Goal: Register for event/course

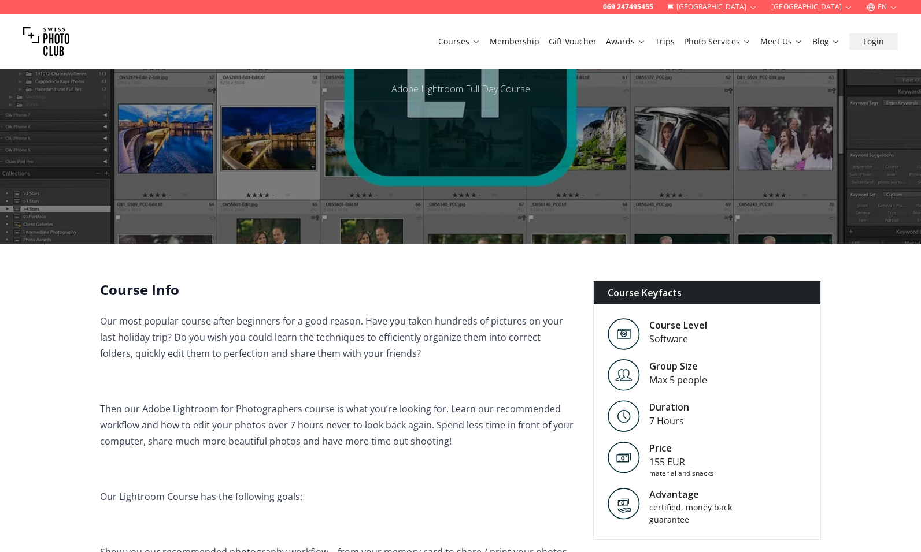
scroll to position [97, 0]
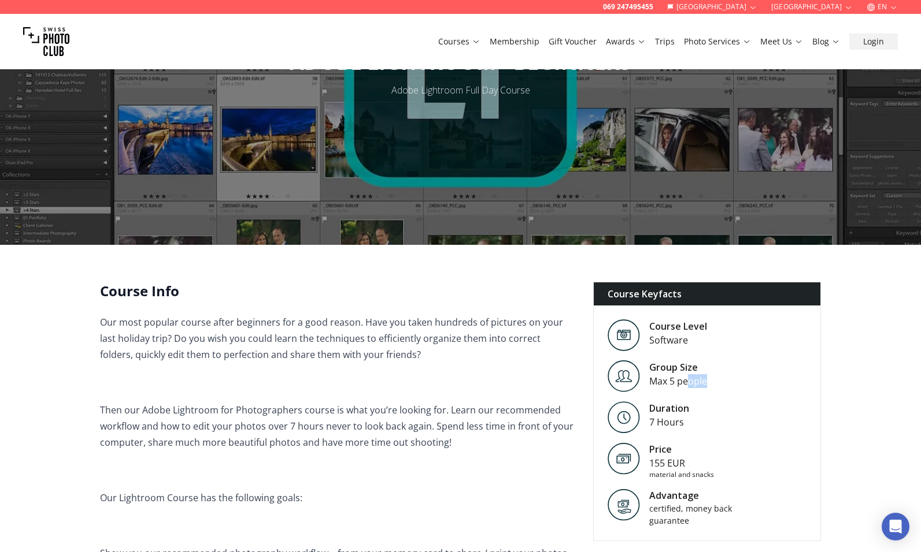
drag, startPoint x: 686, startPoint y: 387, endPoint x: 730, endPoint y: 389, distance: 44.0
click at [730, 389] on div "Group Size Max 5 people" at bounding box center [706, 376] width 227 height 41
drag, startPoint x: 702, startPoint y: 417, endPoint x: 661, endPoint y: 404, distance: 43.0
click at [661, 404] on div "Duration 7 Hours" at bounding box center [706, 417] width 227 height 41
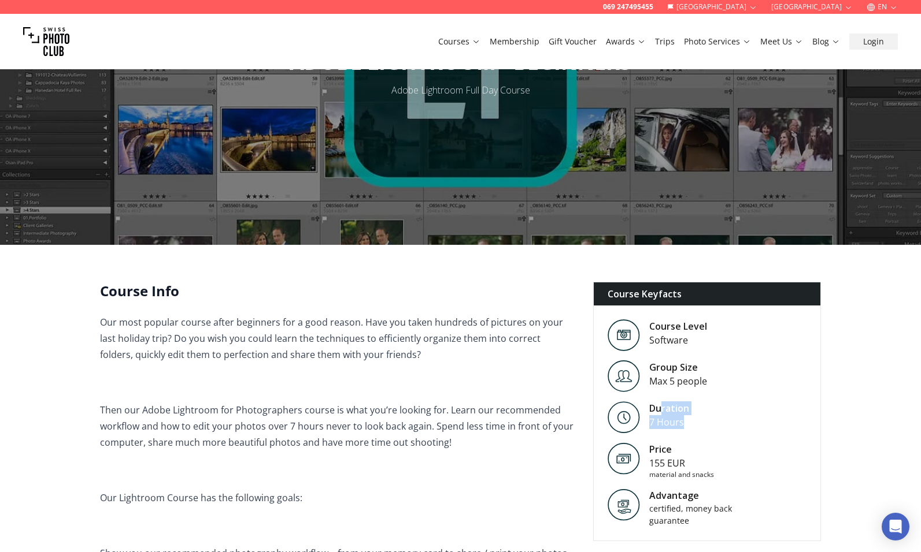
click at [661, 404] on div "Duration" at bounding box center [669, 409] width 40 height 14
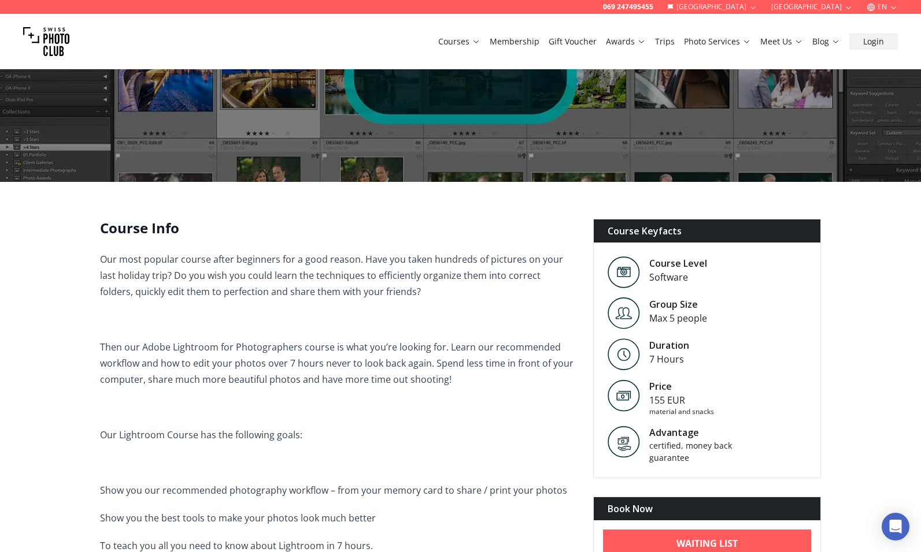
scroll to position [185, 0]
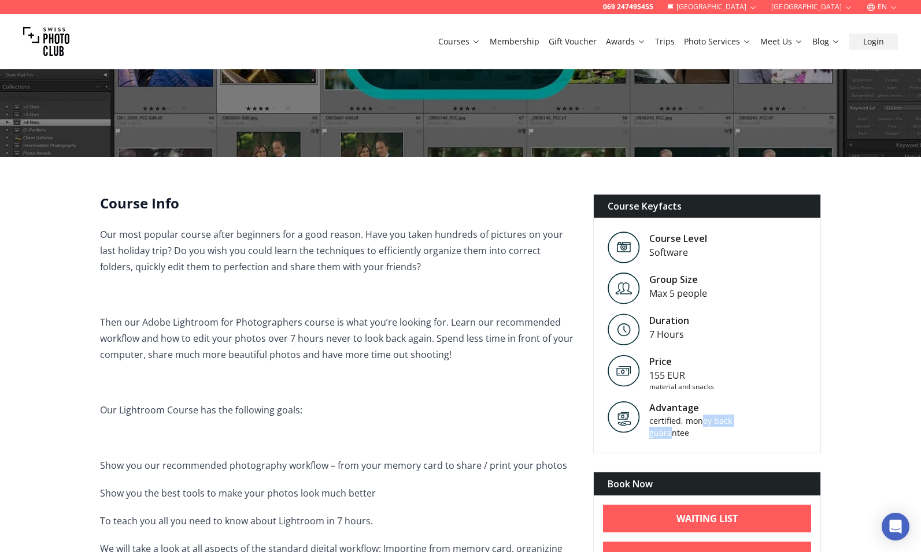
drag, startPoint x: 700, startPoint y: 426, endPoint x: 670, endPoint y: 435, distance: 31.8
click at [670, 435] on div "certified, money back guarantee" at bounding box center [698, 427] width 98 height 24
drag, startPoint x: 703, startPoint y: 437, endPoint x: 649, endPoint y: 430, distance: 54.3
click at [649, 430] on div "certified, money back guarantee" at bounding box center [698, 427] width 98 height 24
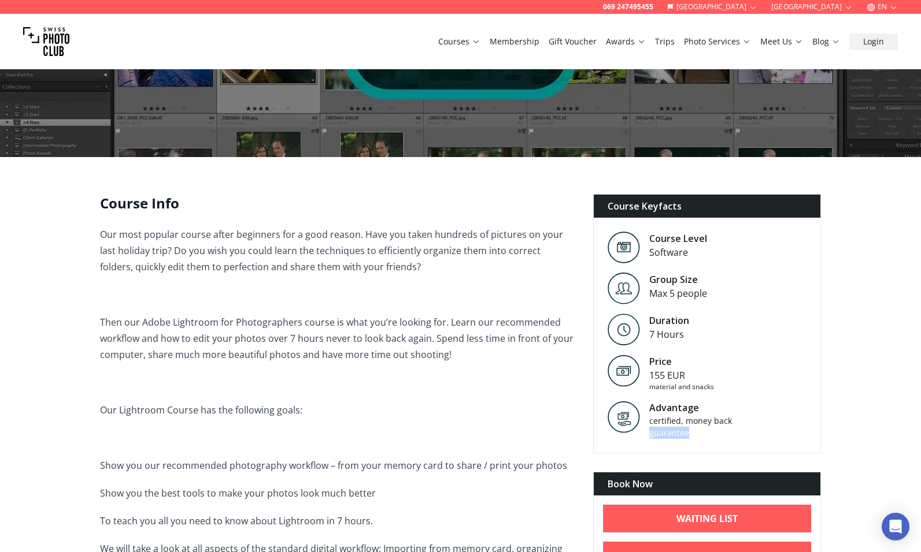
click at [649, 430] on div "certified, money back guarantee" at bounding box center [698, 427] width 98 height 24
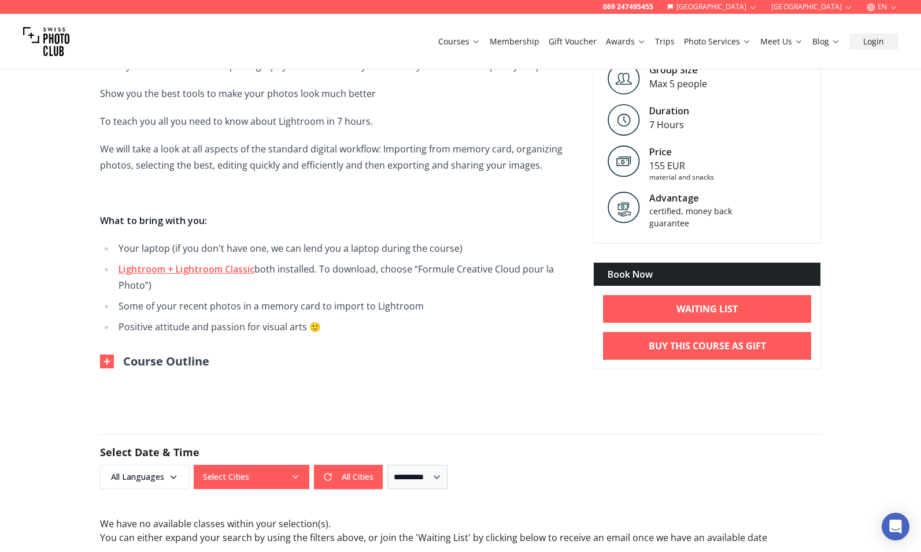
scroll to position [528, 0]
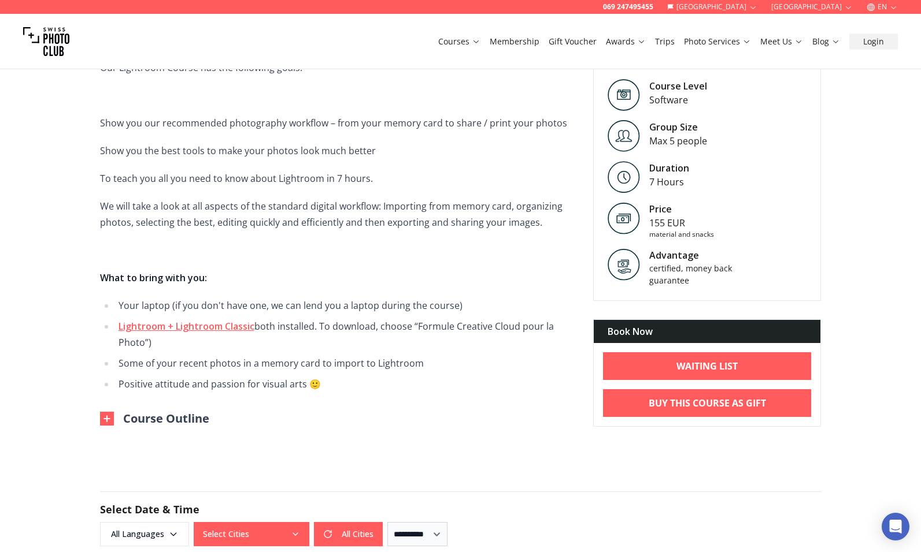
click at [174, 418] on button "Course Outline" at bounding box center [154, 419] width 109 height 16
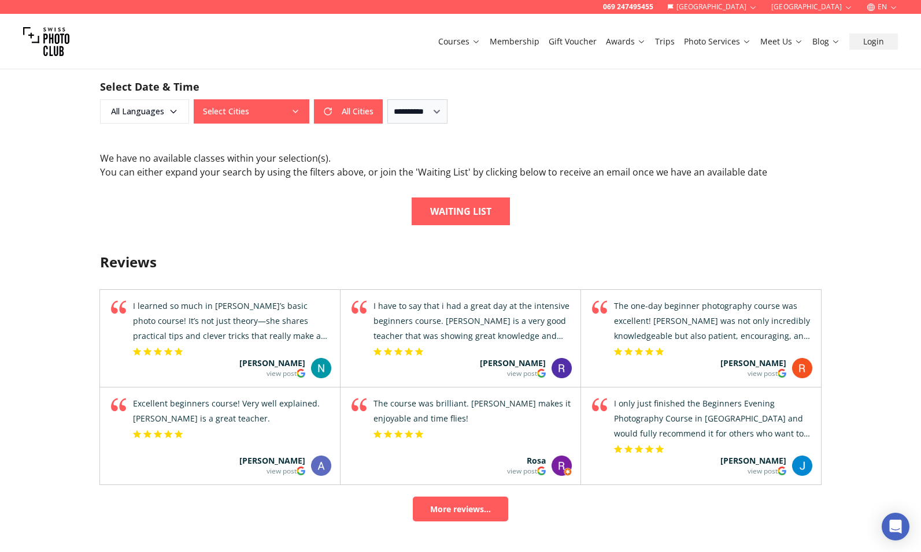
scroll to position [1114, 0]
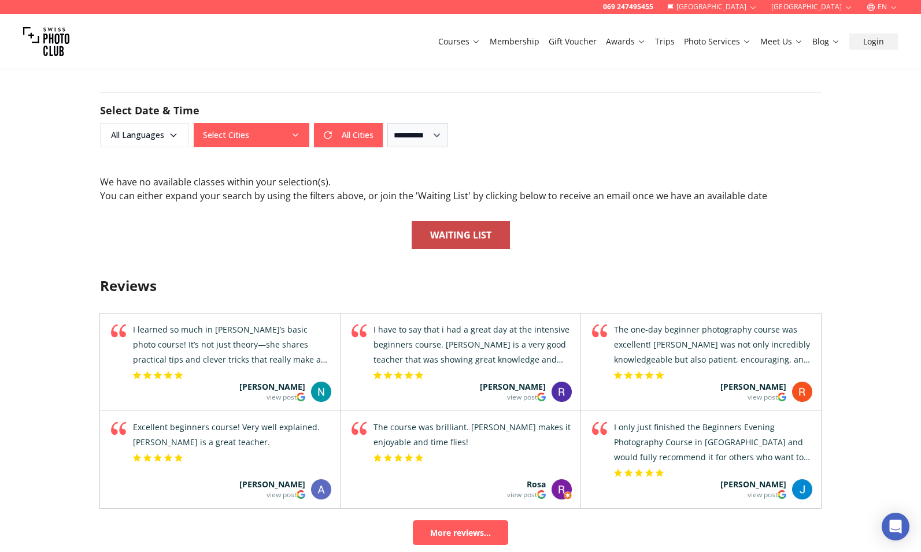
click at [478, 228] on b "Waiting List" at bounding box center [460, 235] width 61 height 14
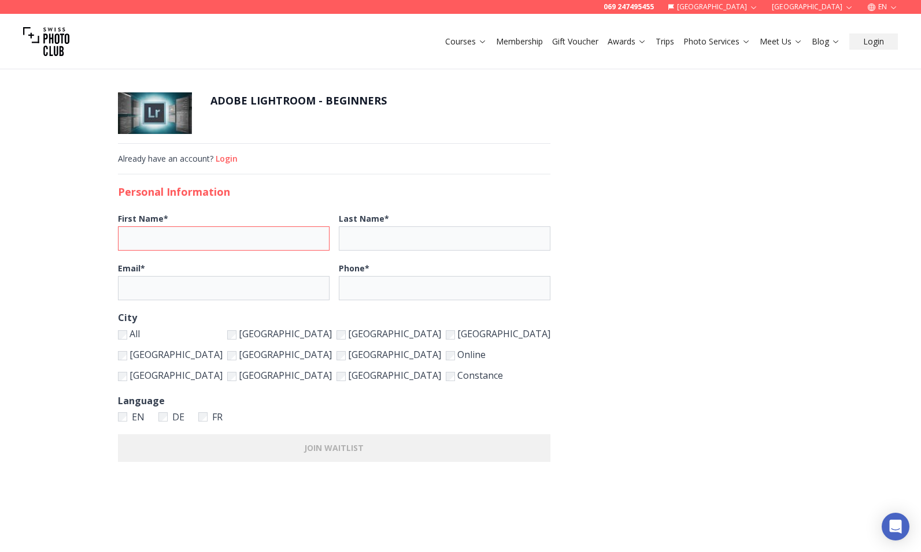
click at [329, 237] on input "First Name *" at bounding box center [223, 239] width 211 height 24
type input "*******"
type input "**********"
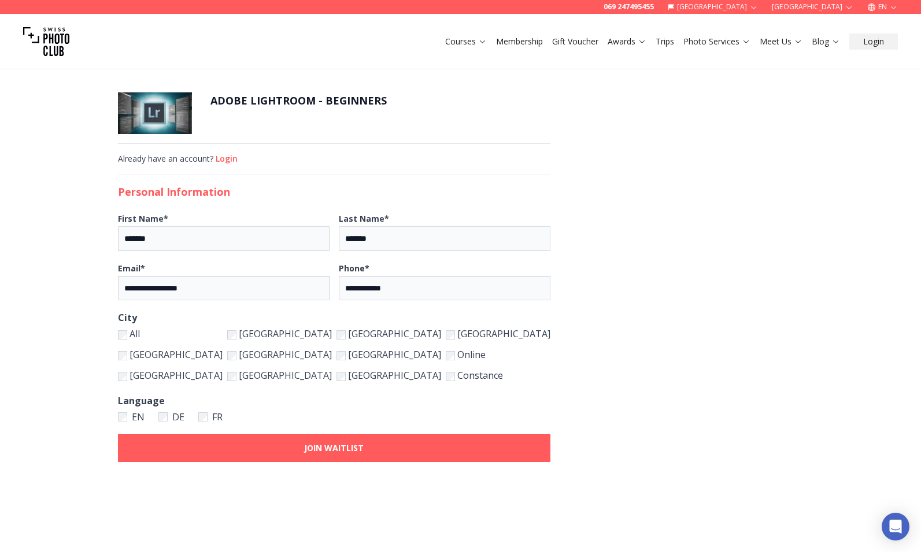
click at [357, 451] on b "JOIN WAITLIST" at bounding box center [334, 449] width 60 height 12
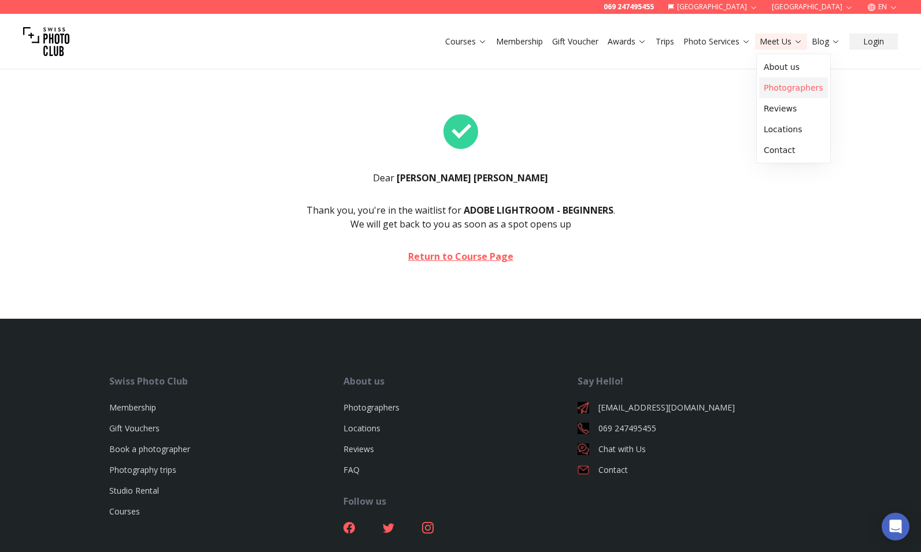
click at [790, 82] on link "Photographers" at bounding box center [793, 87] width 69 height 21
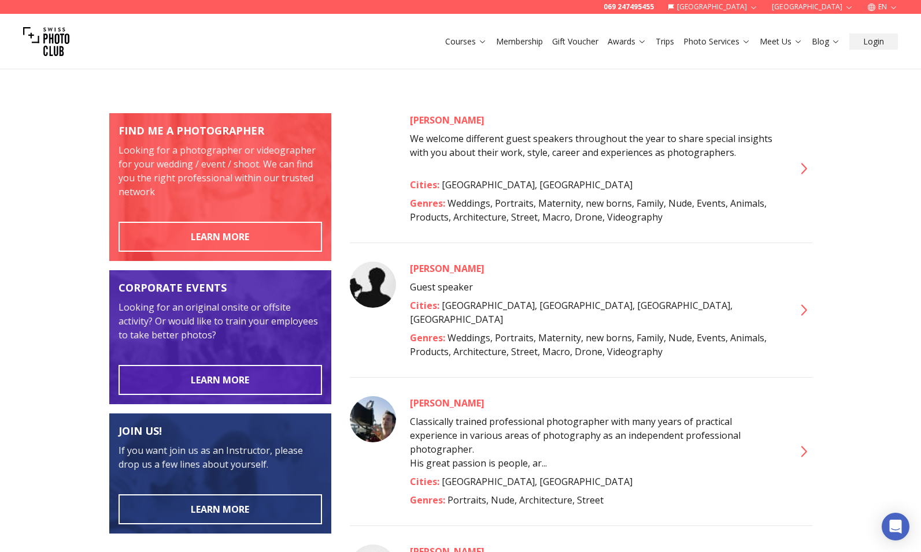
scroll to position [105, 0]
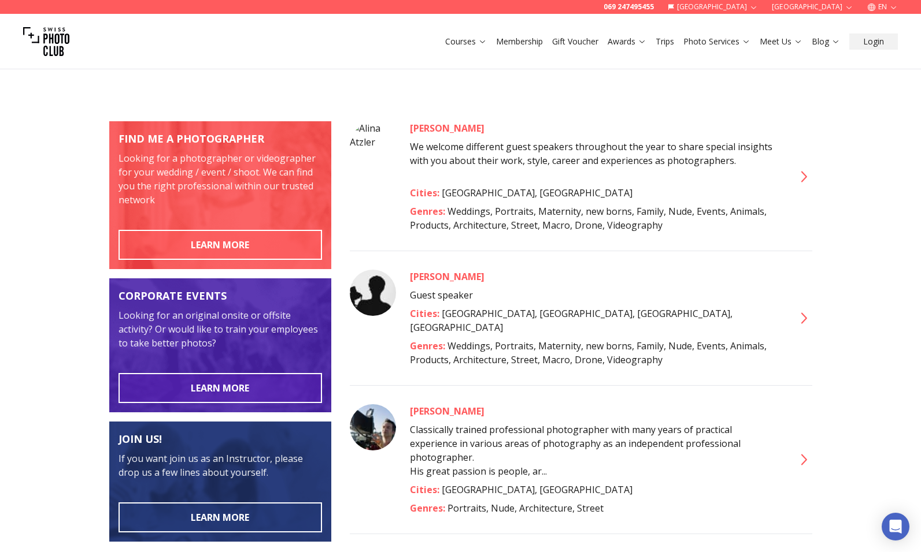
click at [45, 40] on img at bounding box center [46, 41] width 46 height 46
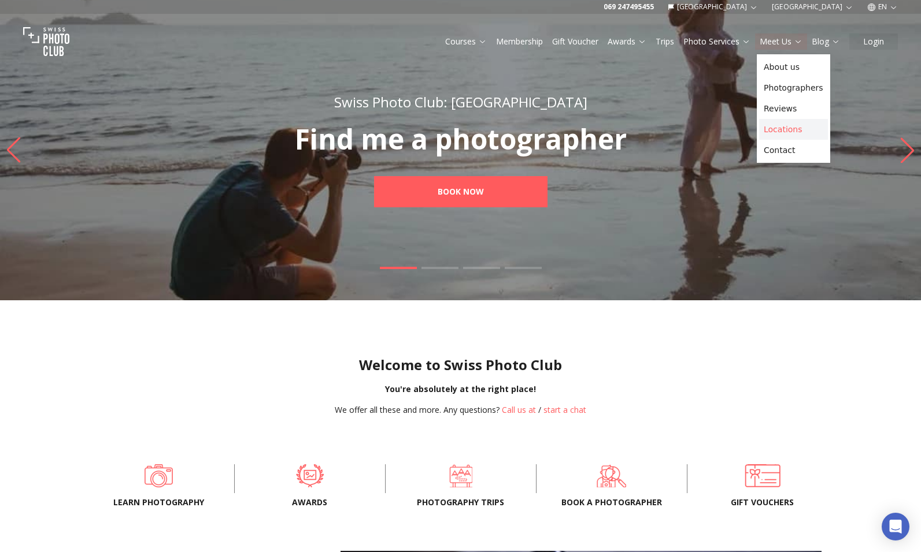
click at [798, 131] on link "Locations" at bounding box center [793, 129] width 69 height 21
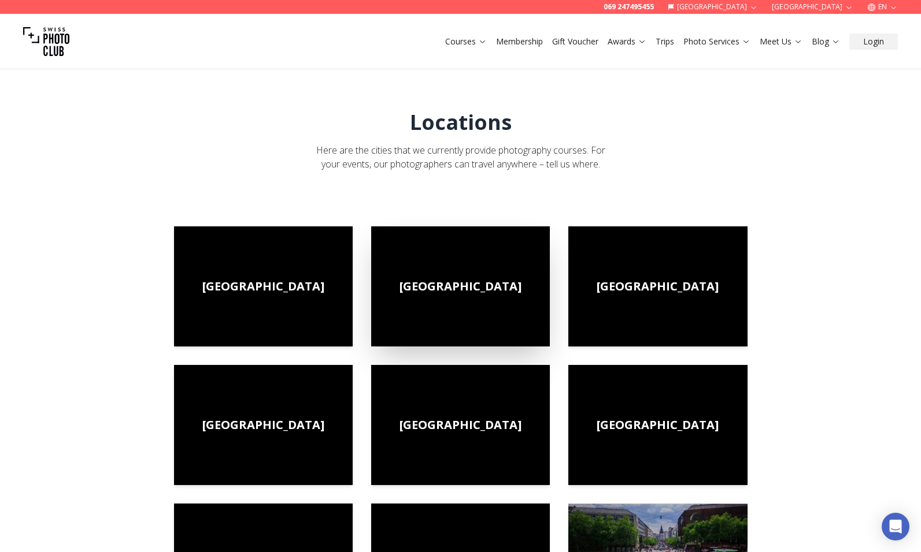
scroll to position [3, 0]
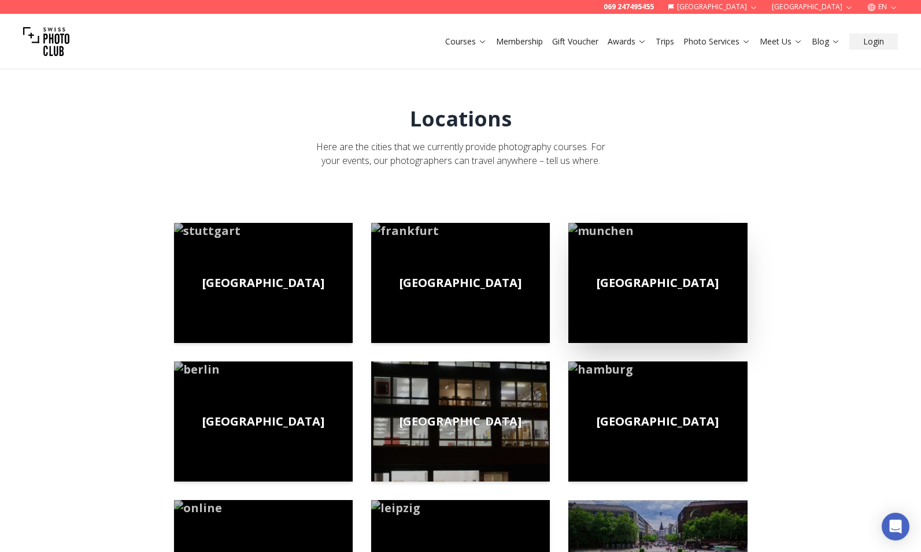
click at [651, 281] on span "[GEOGRAPHIC_DATA]" at bounding box center [657, 283] width 122 height 16
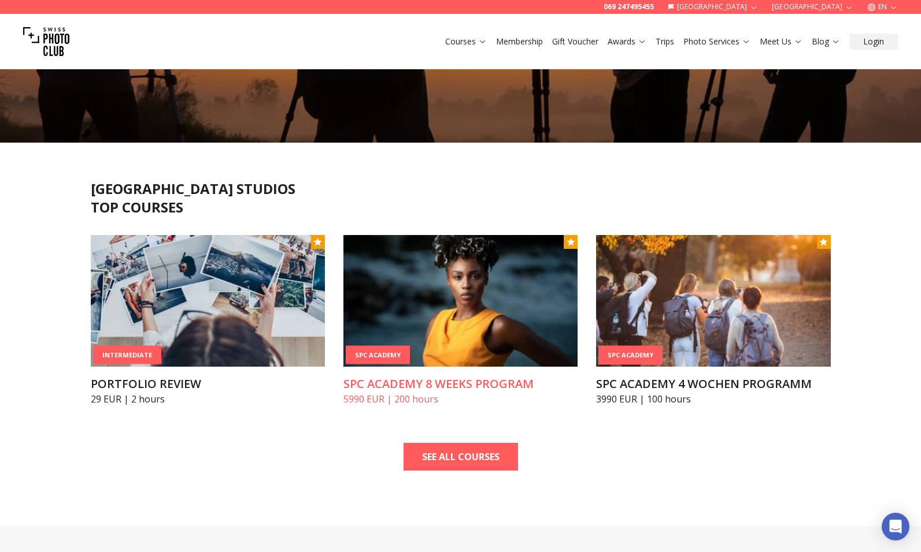
scroll to position [233, 0]
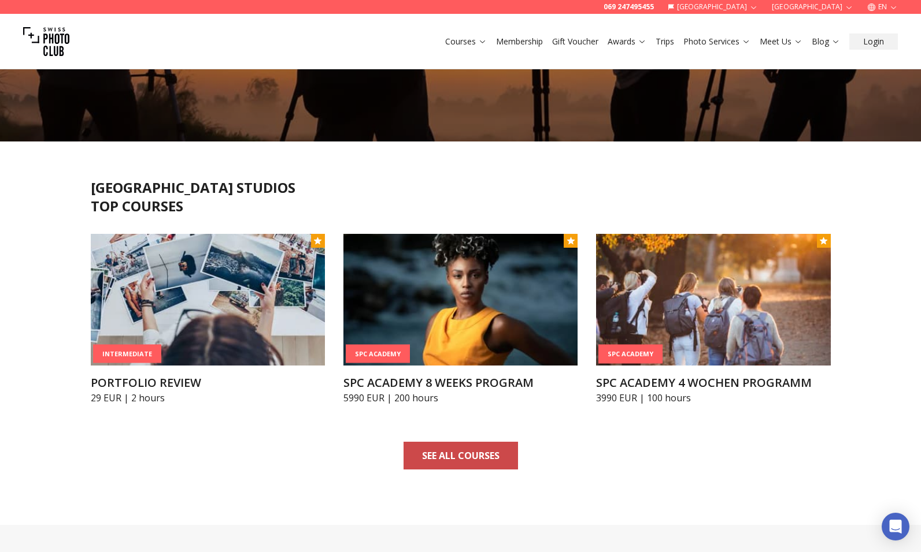
click at [474, 459] on b "SEE ALL COURSES" at bounding box center [460, 456] width 77 height 14
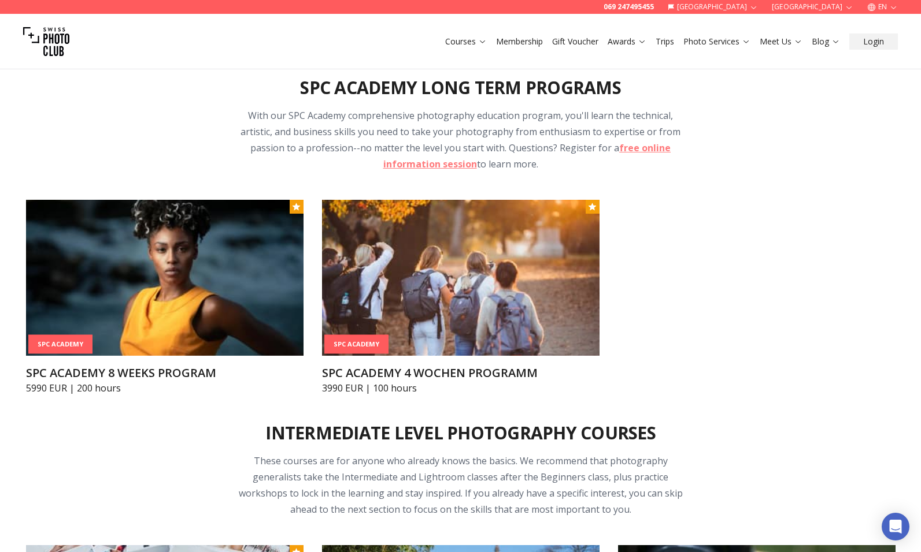
scroll to position [1318, 0]
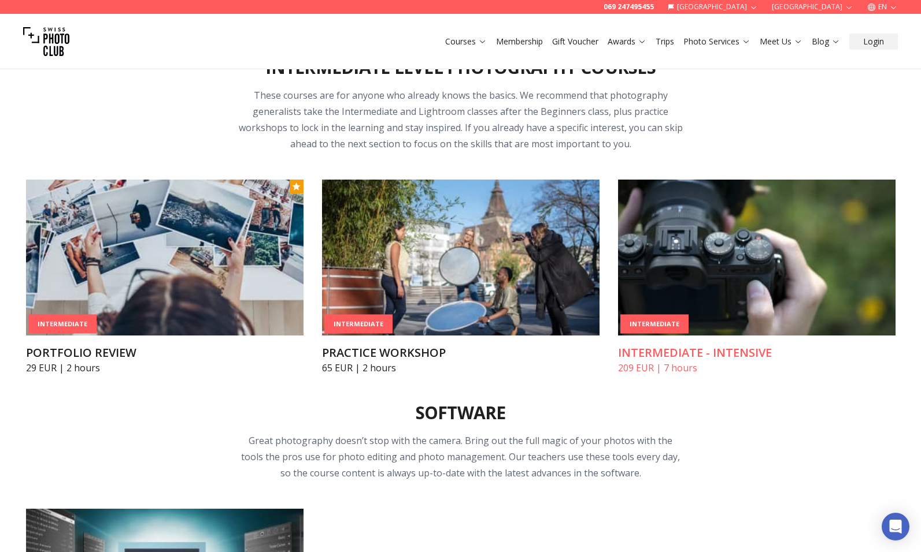
click at [737, 254] on img at bounding box center [756, 258] width 277 height 156
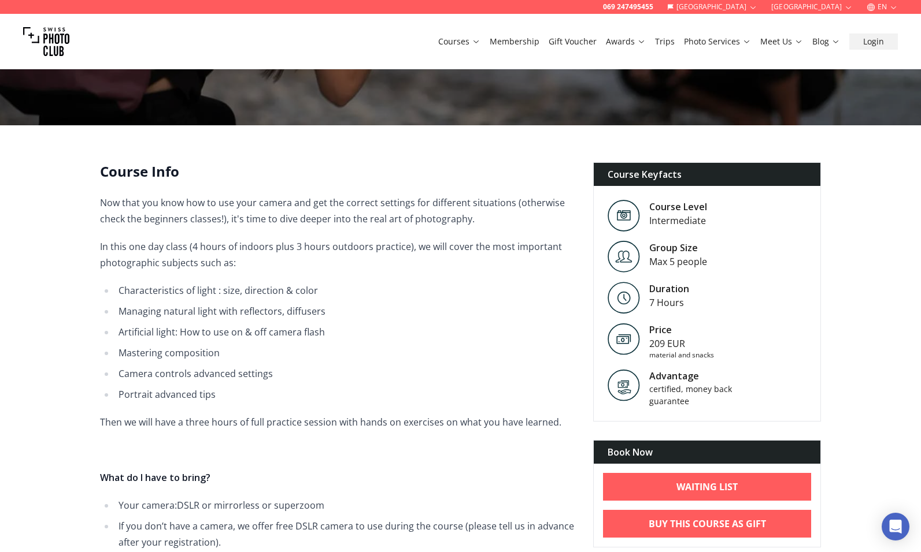
scroll to position [220, 0]
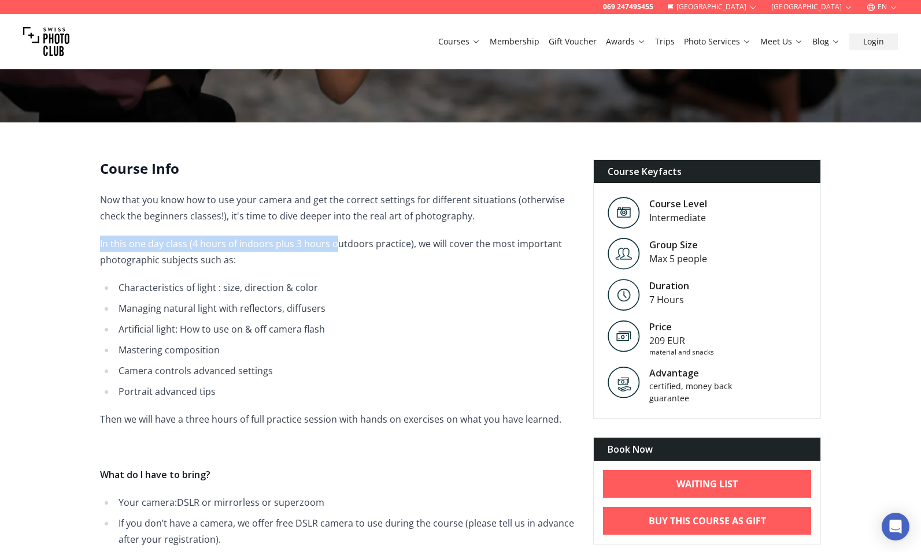
drag, startPoint x: 112, startPoint y: 234, endPoint x: 333, endPoint y: 239, distance: 220.8
click at [333, 239] on span "Now that you know how to use your camera and get the correct settings for diffe…" at bounding box center [337, 380] width 474 height 377
click at [333, 239] on p "In this one day class (4 hours of indoors plus 3 hours outdoors practice), we w…" at bounding box center [337, 252] width 474 height 32
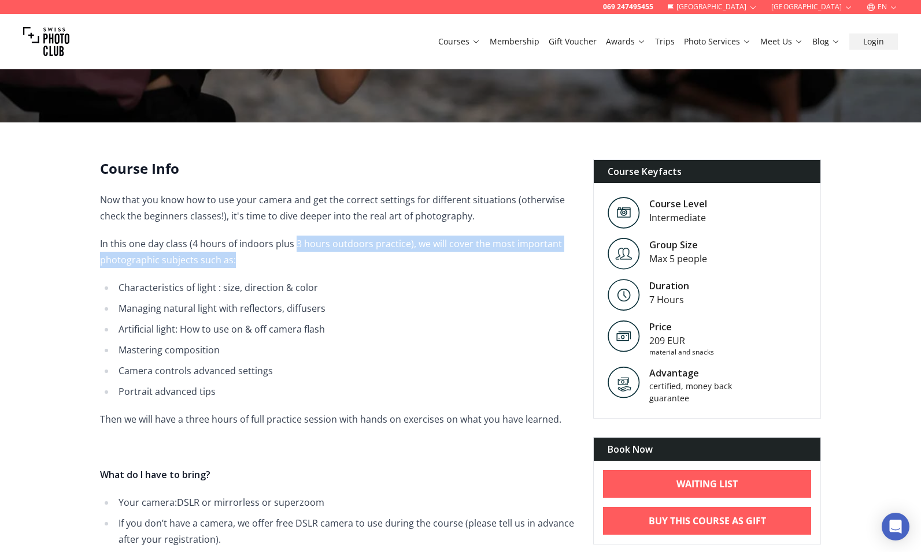
drag, startPoint x: 363, startPoint y: 265, endPoint x: 292, endPoint y: 248, distance: 72.5
click at [292, 248] on p "In this one day class (4 hours of indoors plus 3 hours outdoors practice), we w…" at bounding box center [337, 252] width 474 height 32
drag, startPoint x: 266, startPoint y: 237, endPoint x: 294, endPoint y: 261, distance: 35.7
click at [294, 260] on span "Now that you know how to use your camera and get the correct settings for diffe…" at bounding box center [337, 380] width 474 height 377
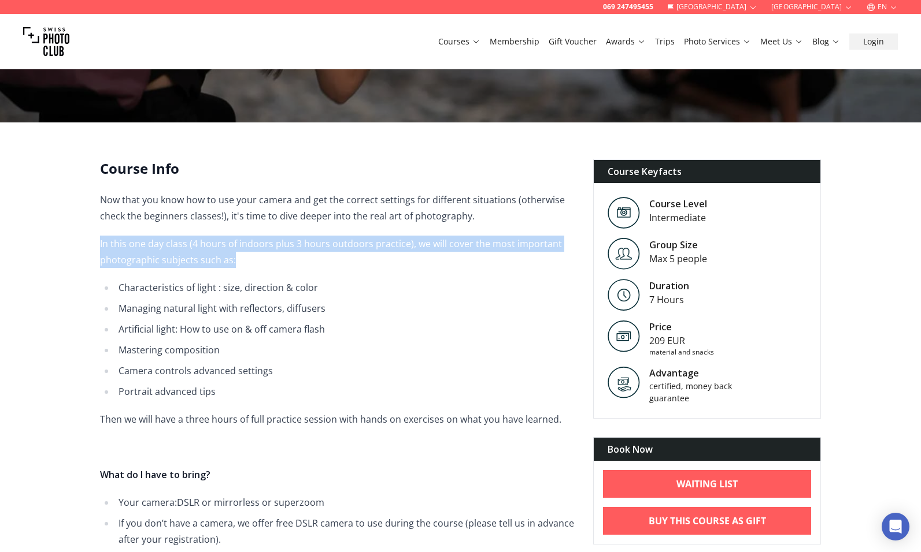
click at [294, 261] on p "In this one day class (4 hours of indoors plus 3 hours outdoors practice), we w…" at bounding box center [337, 252] width 474 height 32
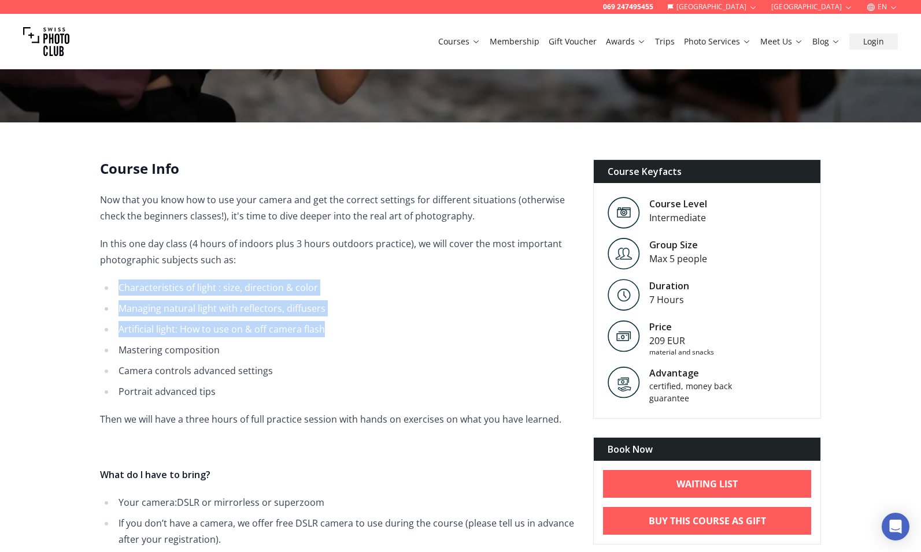
drag, startPoint x: 330, startPoint y: 294, endPoint x: 335, endPoint y: 337, distance: 43.0
click at [335, 337] on span "Now that you know how to use your camera and get the correct settings for diffe…" at bounding box center [337, 380] width 474 height 377
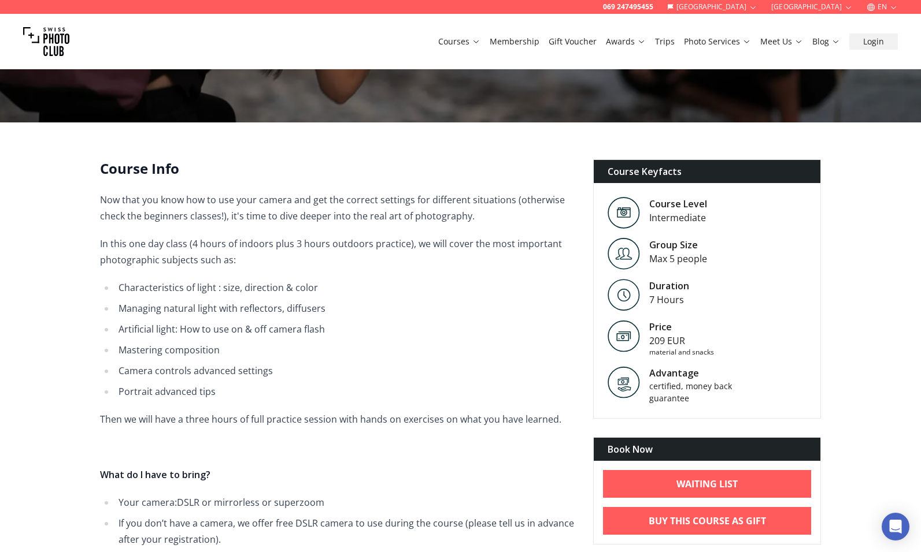
drag, startPoint x: 335, startPoint y: 337, endPoint x: 340, endPoint y: 342, distance: 7.0
click at [335, 337] on ul "Characteristics of light : size, direction & color Managing natural light with …" at bounding box center [337, 340] width 474 height 120
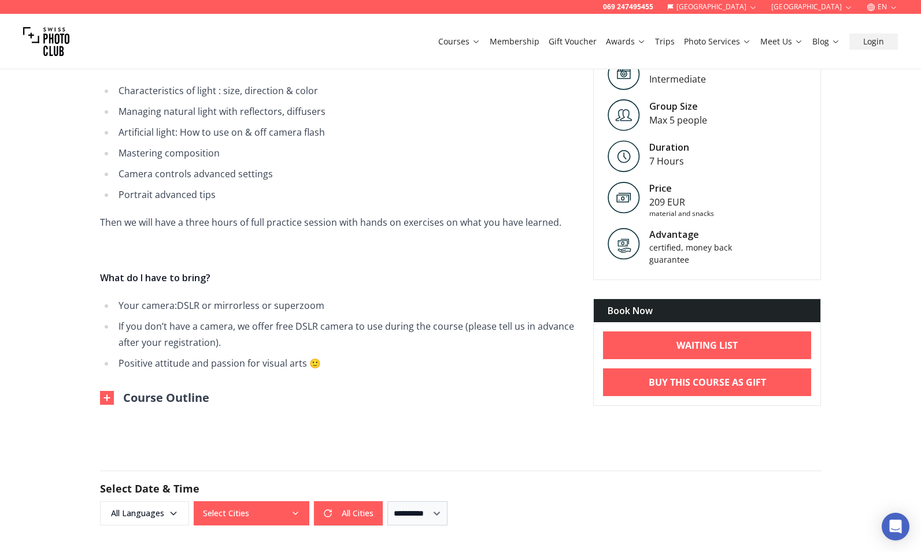
scroll to position [400, 0]
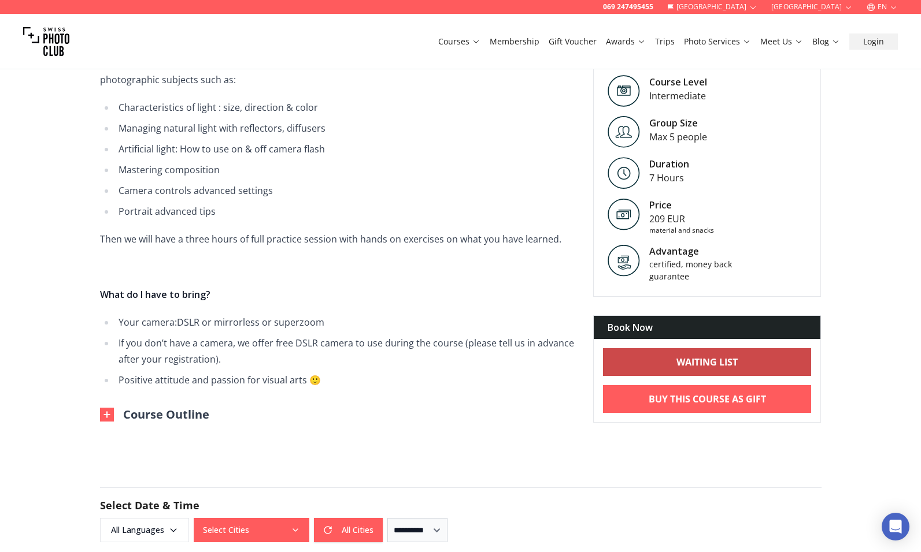
click at [745, 362] on link "Waiting List" at bounding box center [707, 362] width 209 height 28
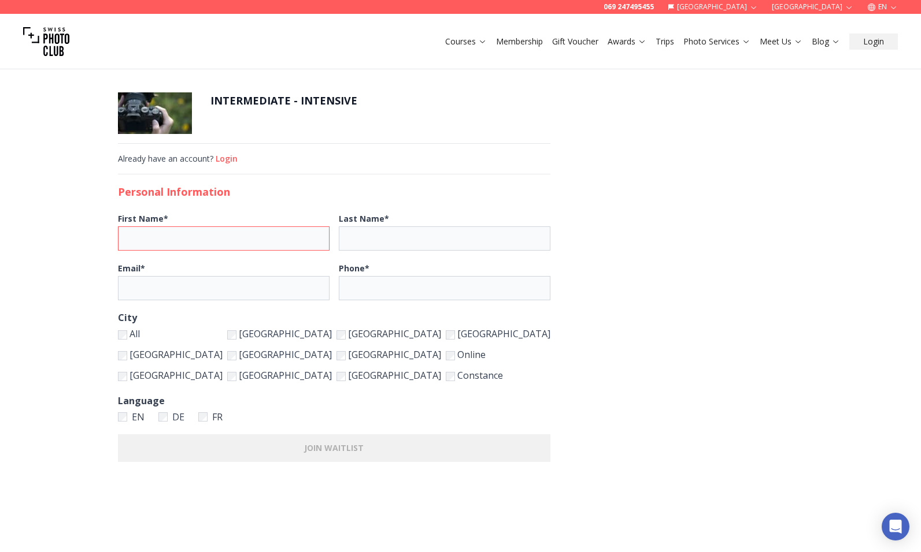
click at [305, 242] on input "First Name *" at bounding box center [223, 239] width 211 height 24
type input "*******"
type input "**********"
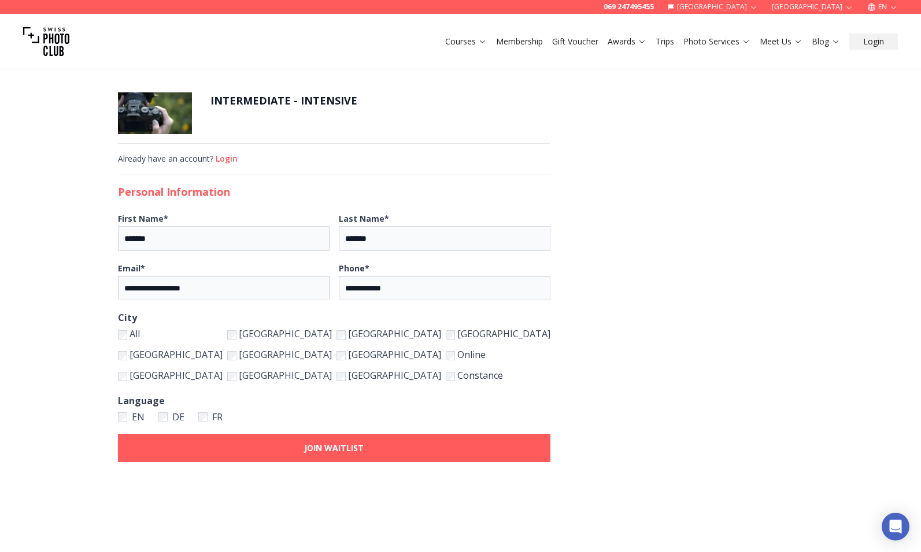
click at [360, 444] on b "JOIN WAITLIST" at bounding box center [334, 449] width 60 height 12
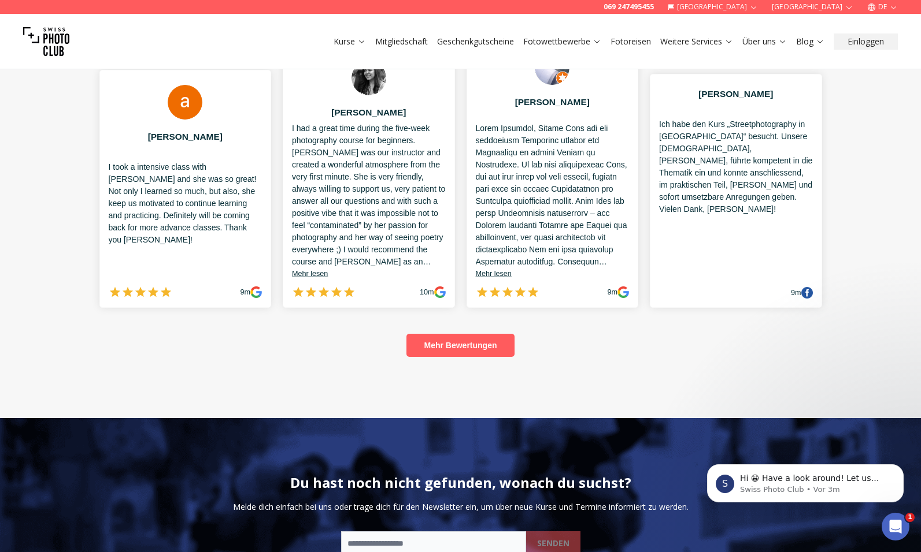
scroll to position [1883, 0]
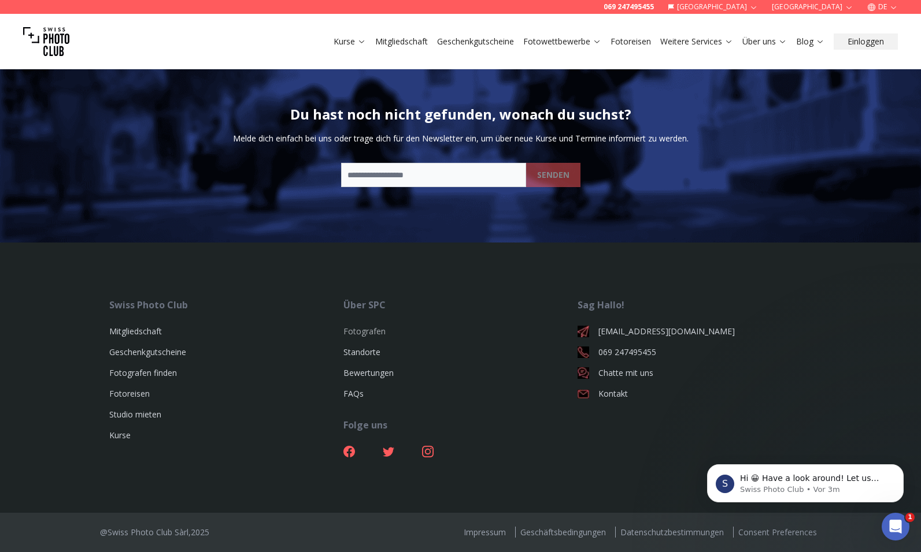
click at [377, 333] on link "Fotografen" at bounding box center [364, 331] width 42 height 11
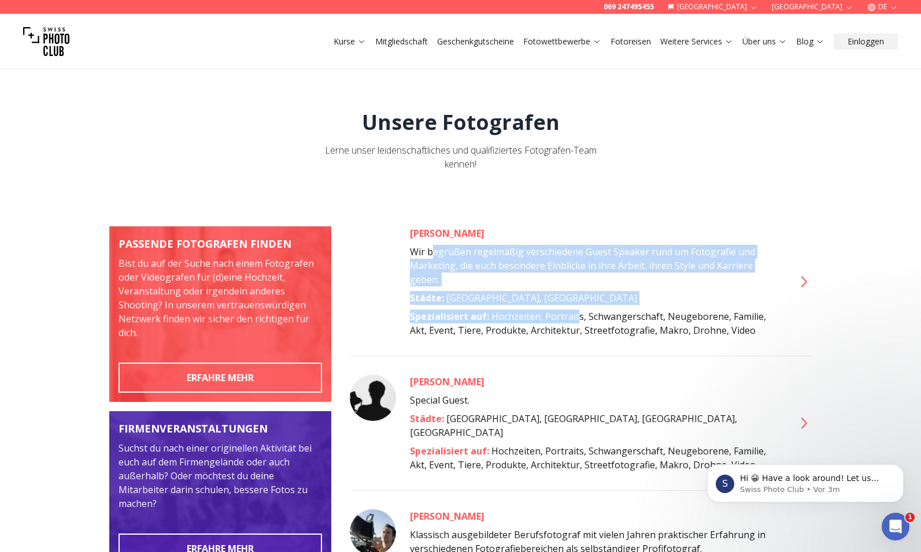
drag, startPoint x: 433, startPoint y: 253, endPoint x: 583, endPoint y: 311, distance: 160.4
click at [574, 313] on div "Alina Atzler Wir begrüßen regelmäßig verschiedene Guest Speaker rund um Fotogra…" at bounding box center [595, 282] width 370 height 111
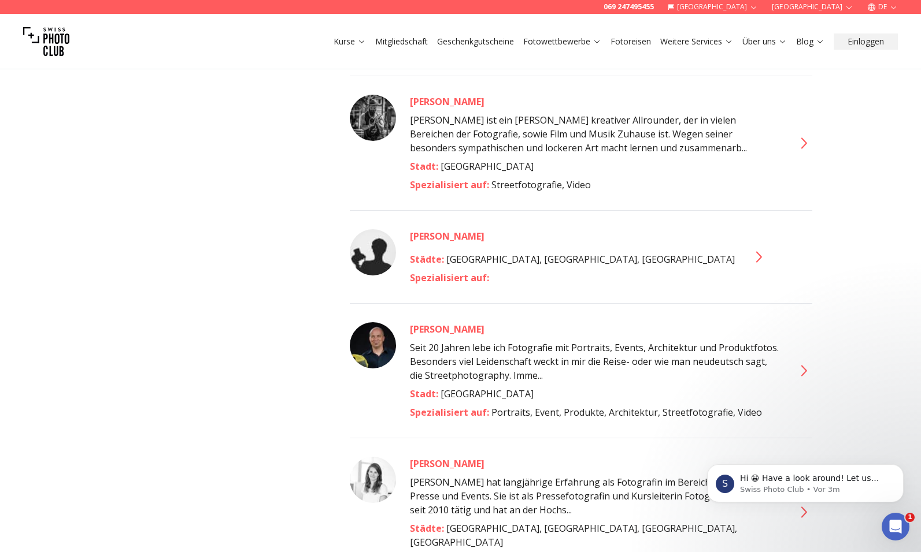
scroll to position [1863, 0]
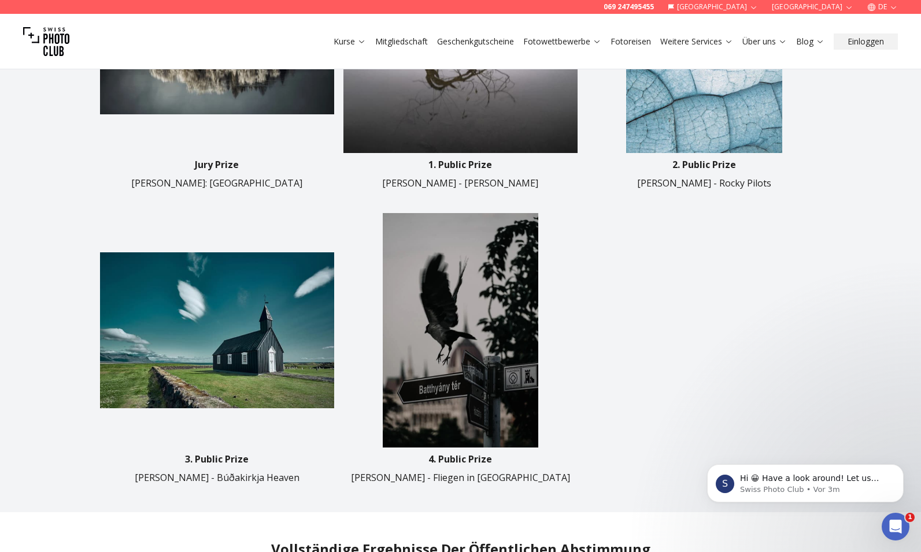
scroll to position [236, 0]
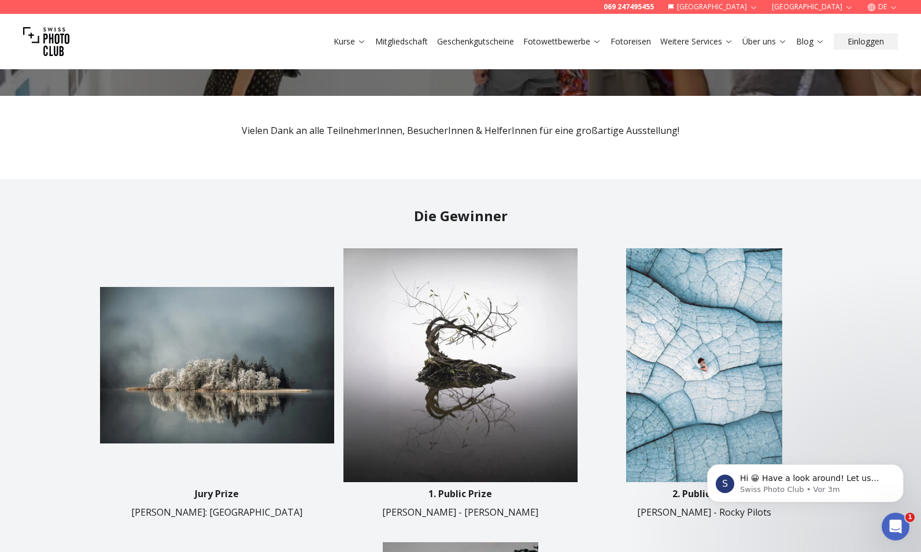
click at [729, 313] on img at bounding box center [704, 365] width 234 height 234
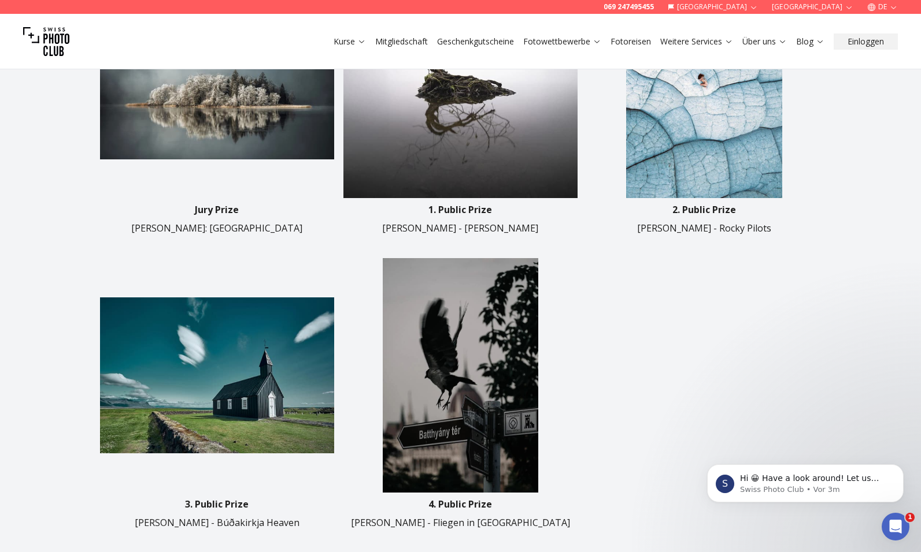
scroll to position [519, 0]
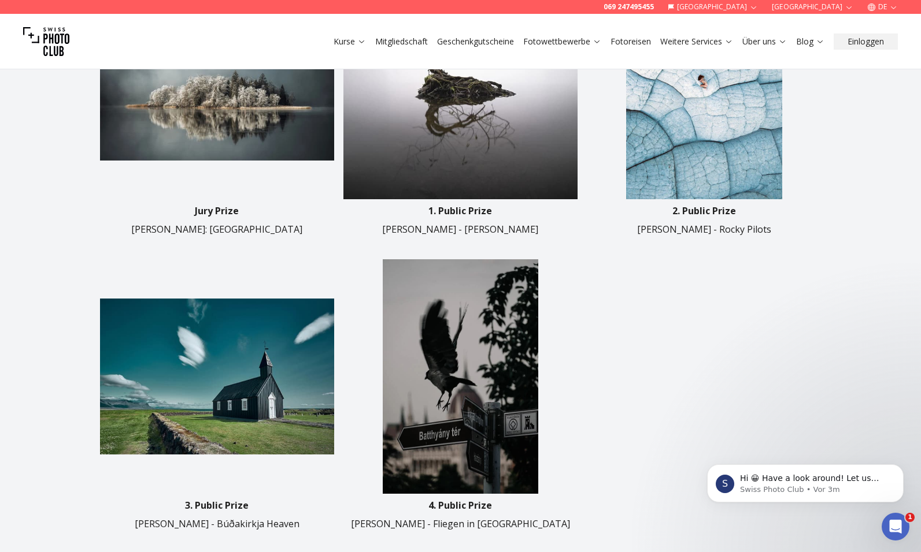
click at [710, 231] on p "Thomas Rentschler - Rocky Pilots" at bounding box center [704, 229] width 134 height 14
click at [765, 228] on p "Thomas Rentschler - Rocky Pilots" at bounding box center [704, 229] width 134 height 14
drag, startPoint x: 784, startPoint y: 232, endPoint x: 723, endPoint y: 229, distance: 60.7
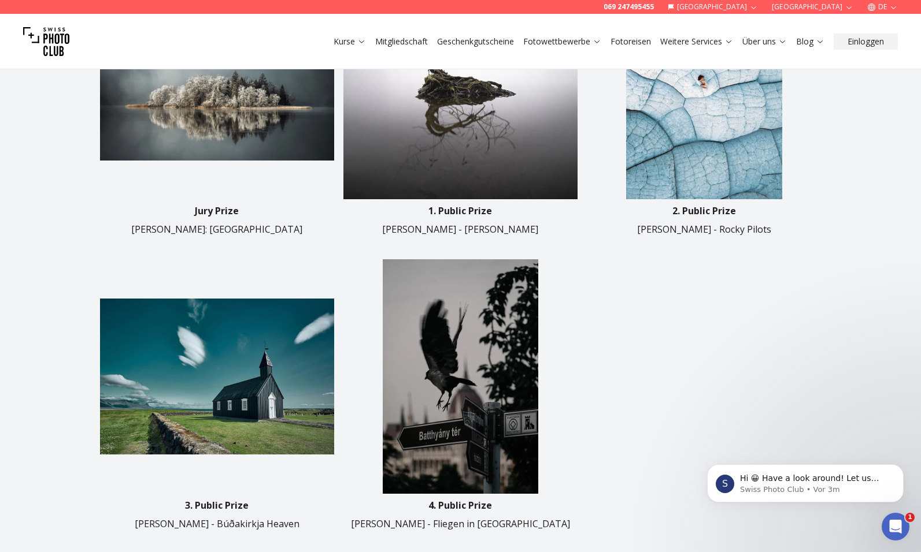
click at [723, 229] on div "2. Public Prize Thomas Rentschler - Rocky Pilots" at bounding box center [704, 220] width 234 height 32
copy p "Rocky Pilots"
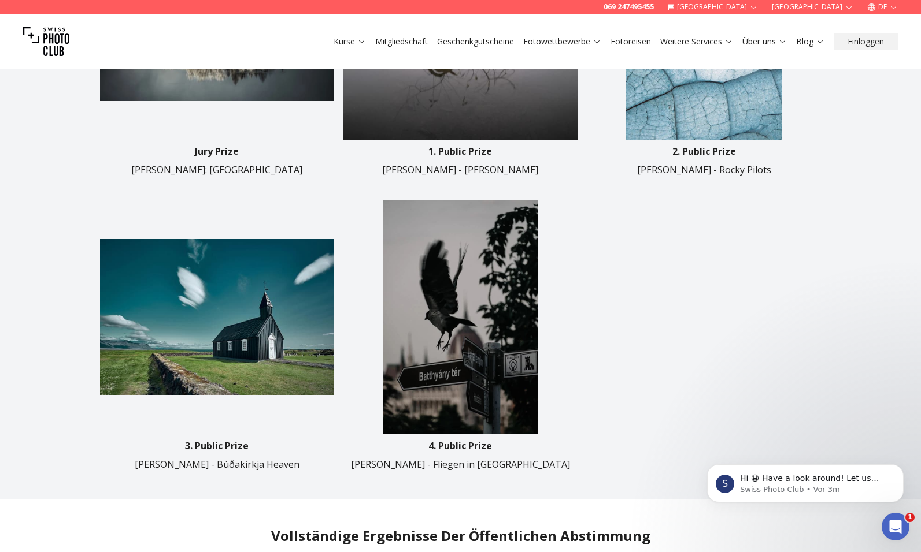
scroll to position [619, 0]
